Goal: Navigation & Orientation: Find specific page/section

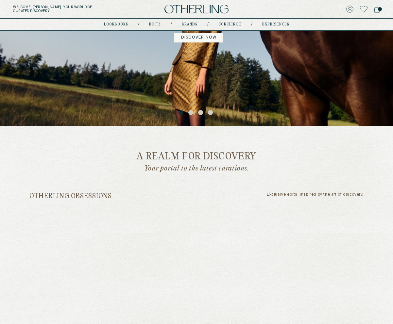
scroll to position [113, 0]
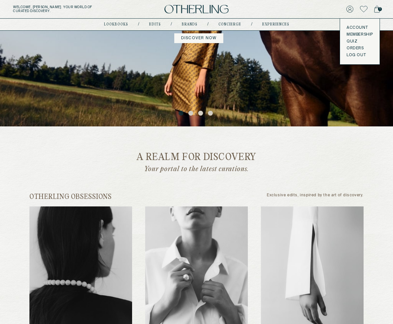
click at [349, 40] on link "Quiz" at bounding box center [359, 41] width 26 height 5
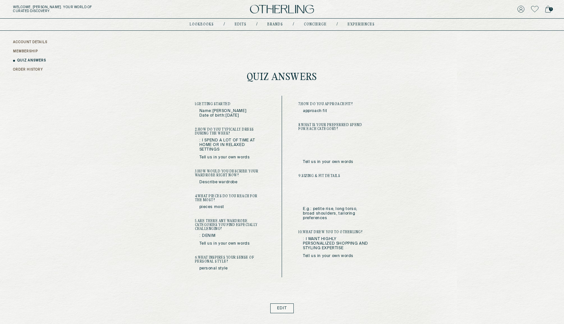
click at [279, 5] on img at bounding box center [282, 9] width 64 height 9
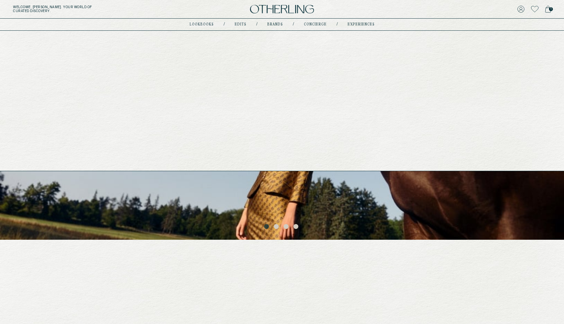
click at [207, 24] on link "lookbooks" at bounding box center [202, 24] width 24 height 3
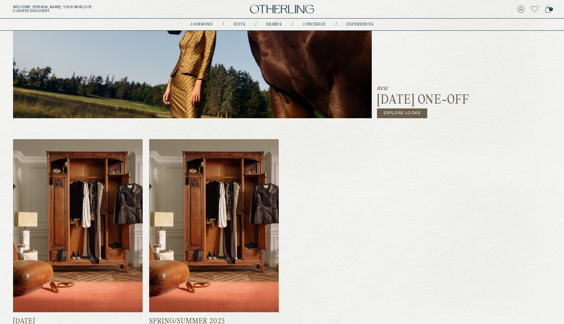
scroll to position [225, 0]
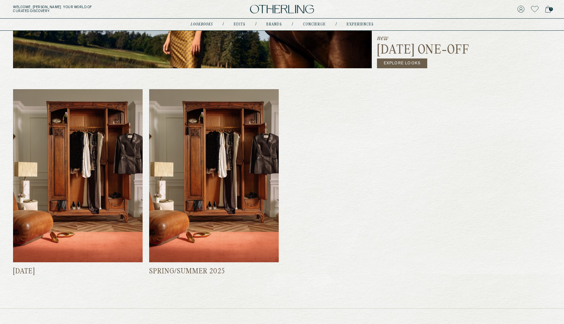
click at [133, 160] on img at bounding box center [78, 175] width 130 height 173
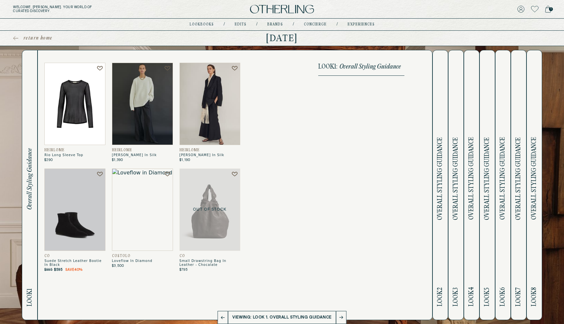
click at [340, 318] on icon at bounding box center [342, 317] width 4 height 3
